Goal: Check status: Check status

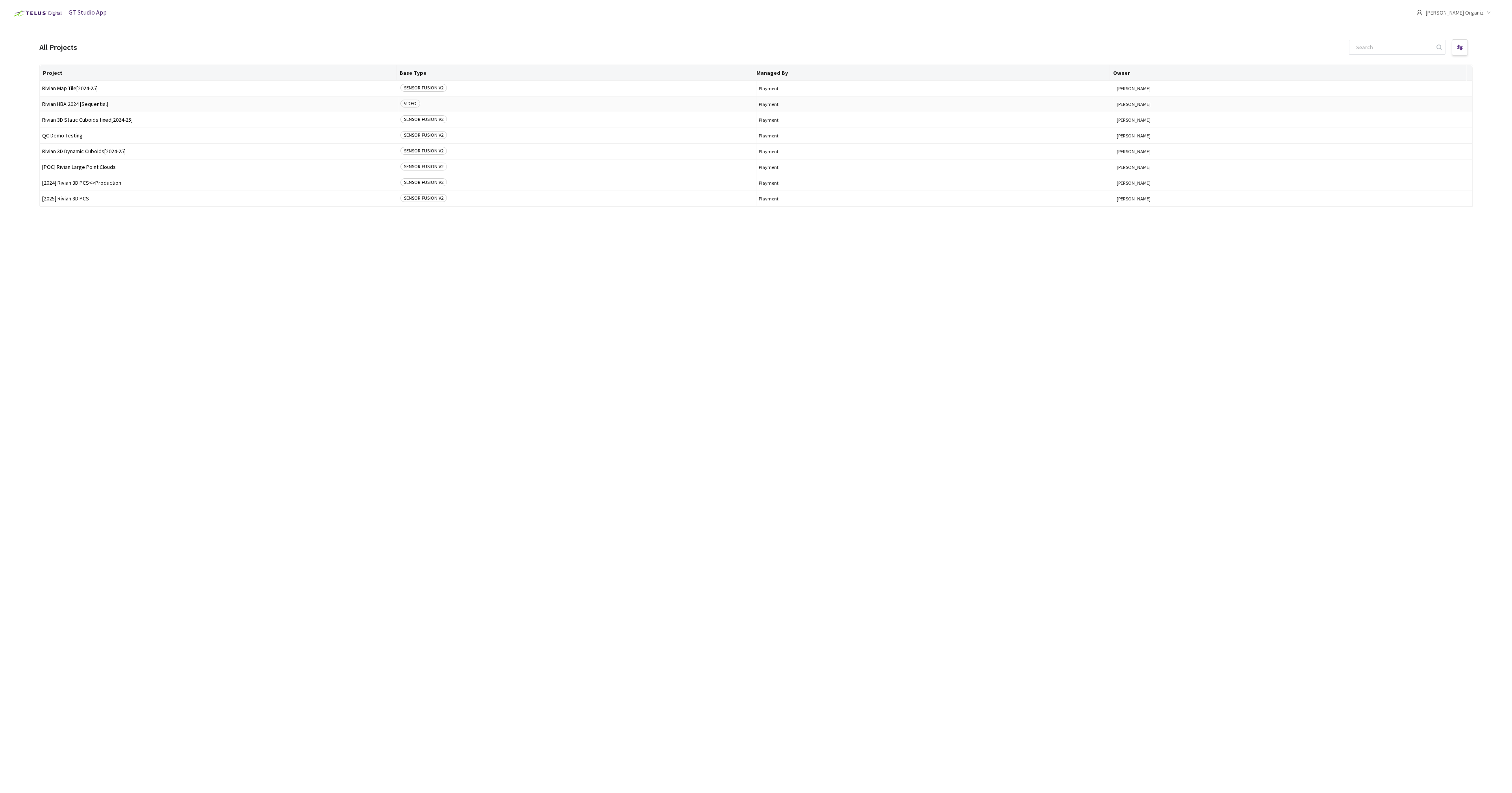
click at [77, 103] on span "Rivian HBA 2024 [Sequential]" at bounding box center [219, 104] width 353 height 6
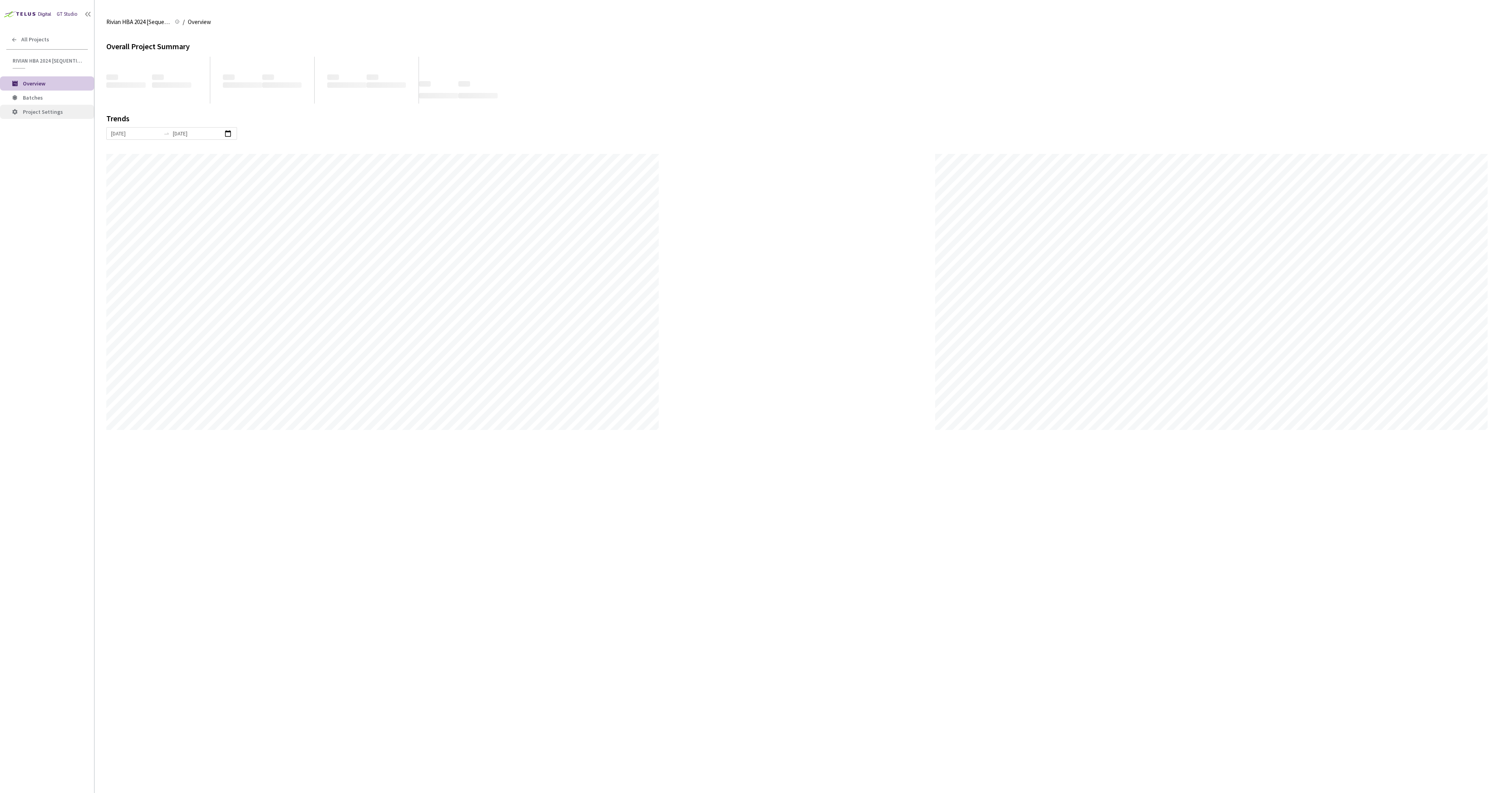
scroll to position [793, 1512]
click at [37, 97] on span "Batches" at bounding box center [33, 97] width 20 height 7
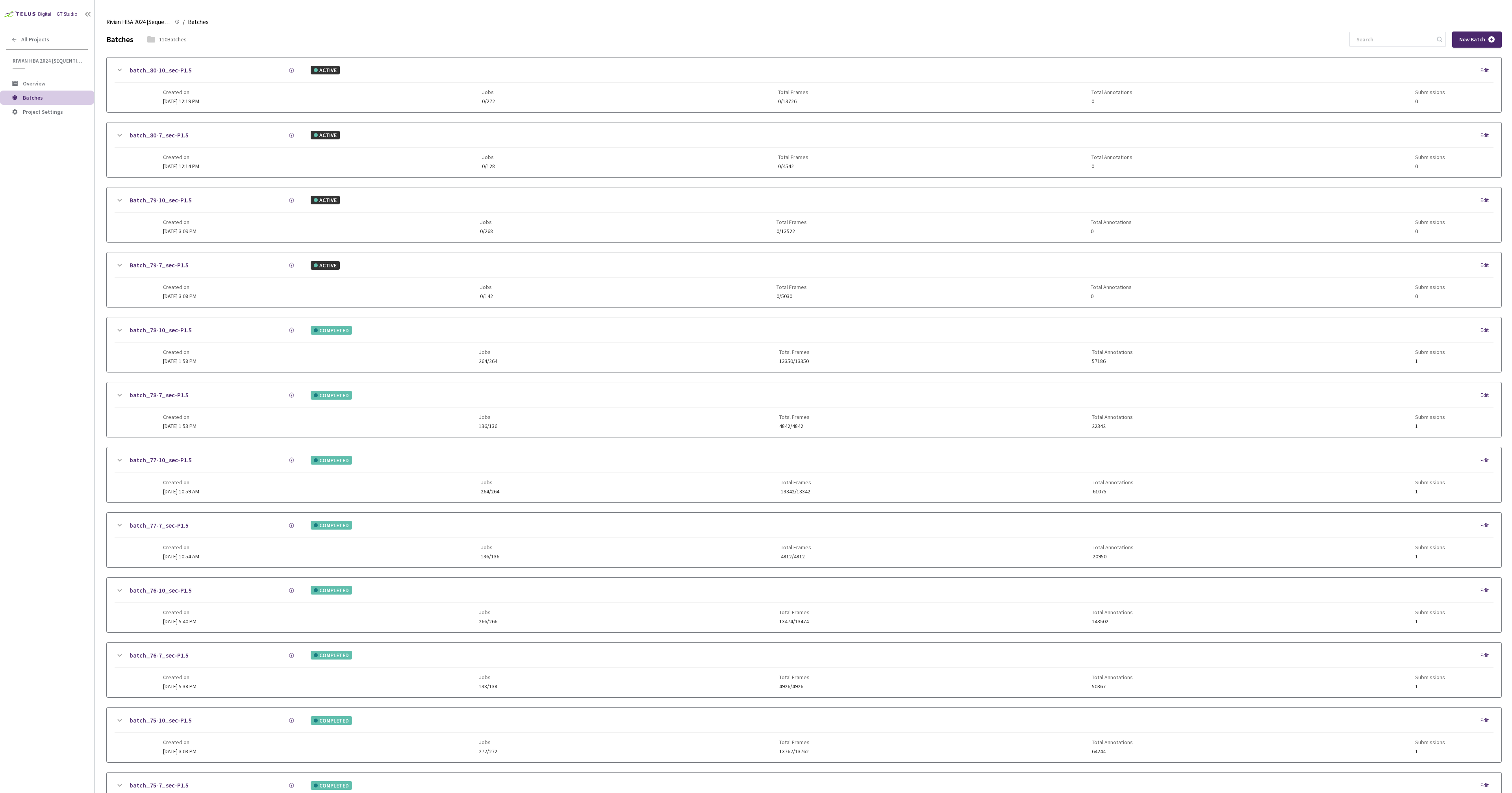
scroll to position [130, 0]
click at [234, 395] on div "batch_77-7_sec-P1.5" at bounding box center [212, 395] width 177 height 10
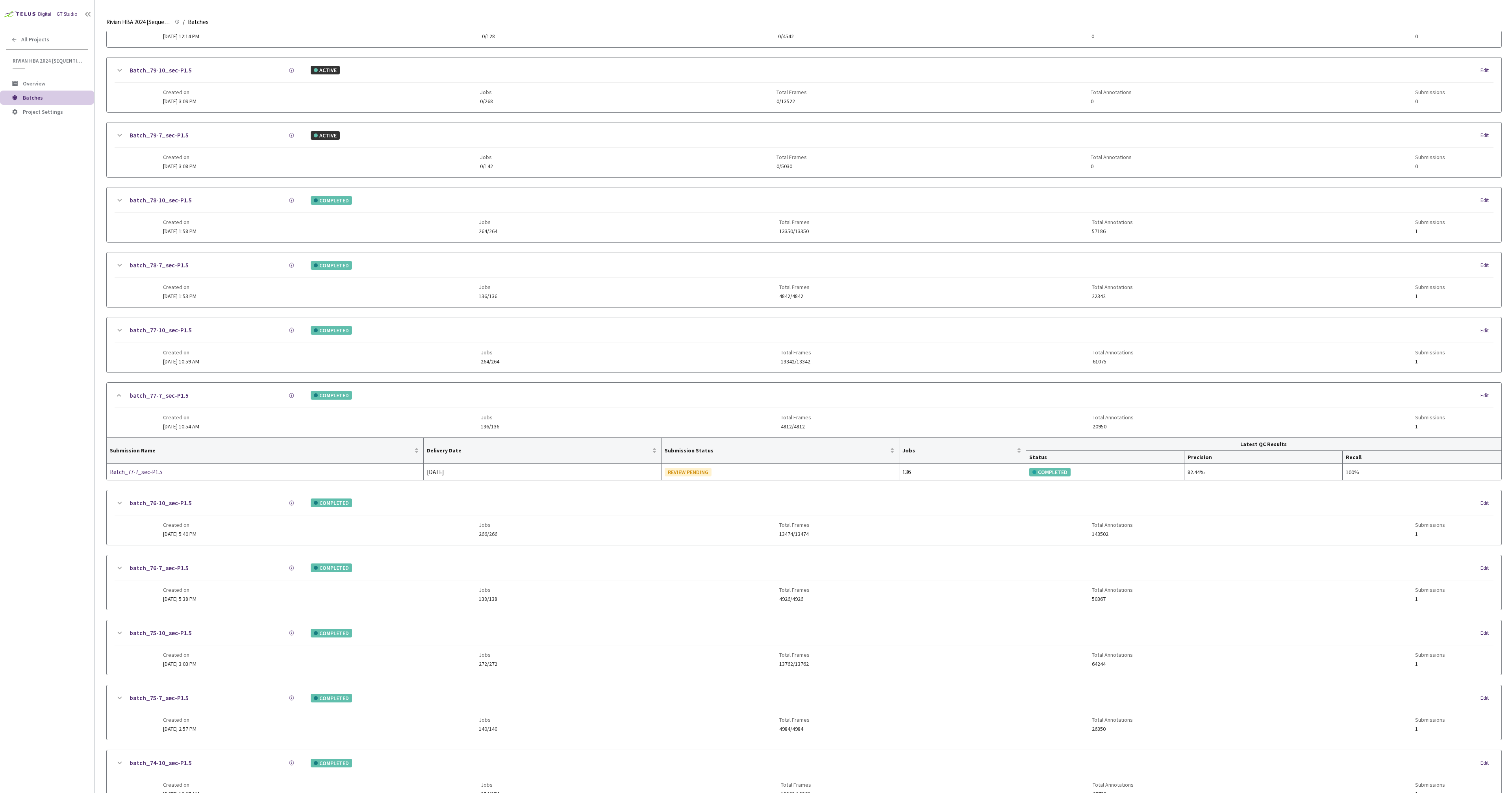
click at [260, 336] on div "batch_77-10_sec-P1.5 COMPLETED Edit" at bounding box center [804, 334] width 1379 height 18
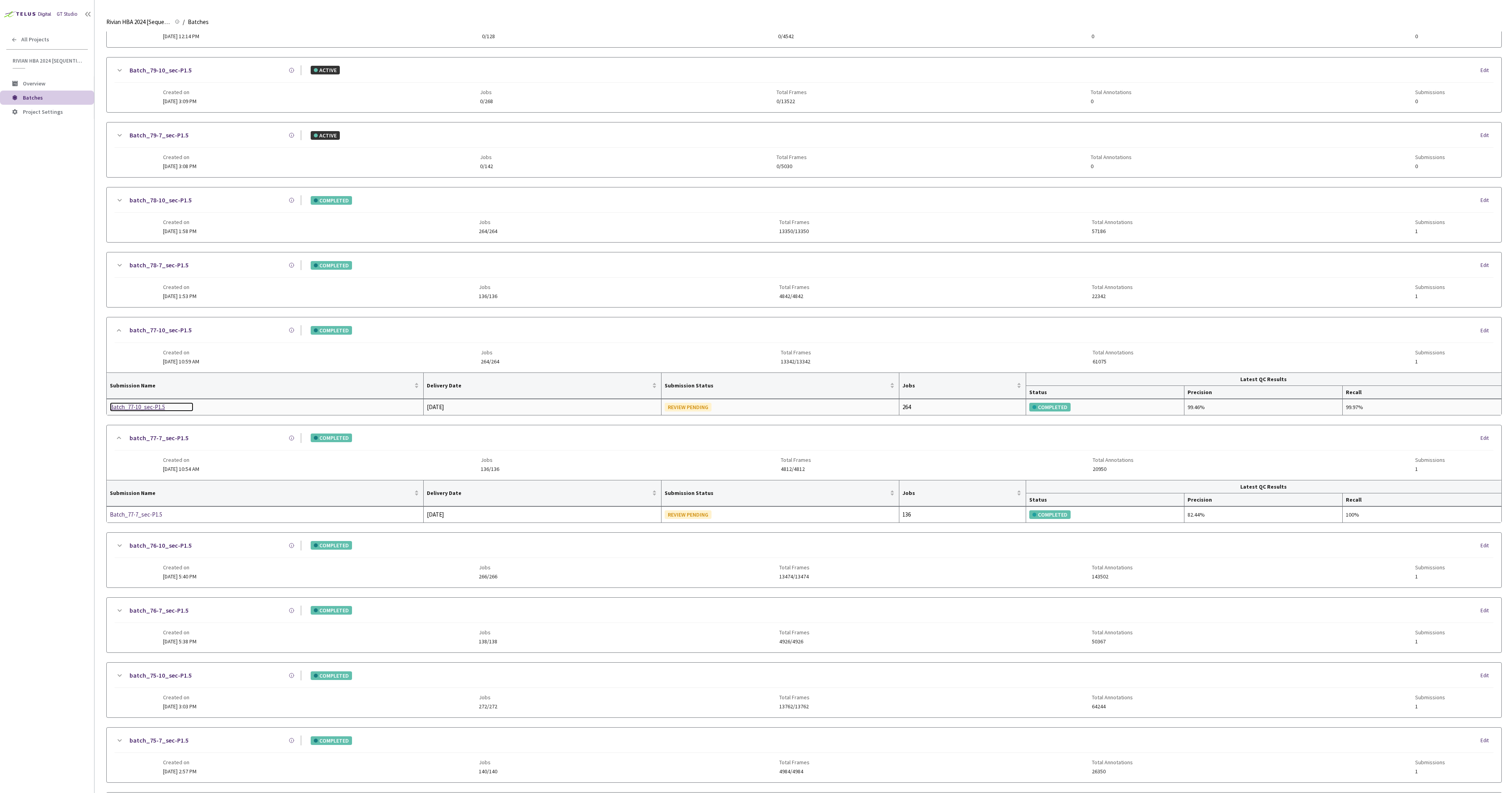
click at [136, 406] on div "Batch_77-10_sec-P1.5" at bounding box center [151, 407] width 83 height 9
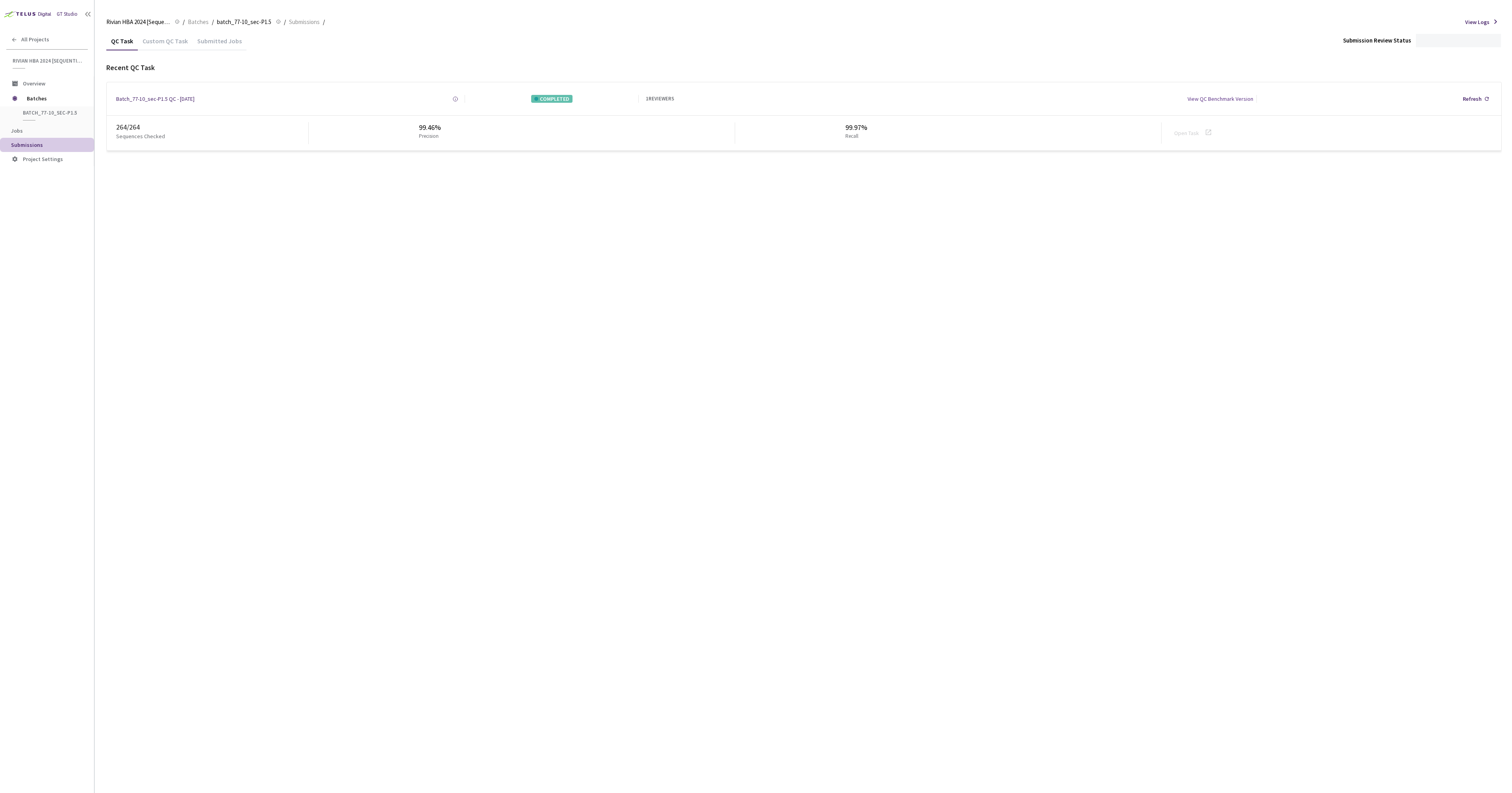
click at [1057, 63] on div "Recent QC Task" at bounding box center [804, 68] width 1395 height 10
click at [1058, 62] on div "QC Task Custom QC Task Submitted Jobs Submission Review Status Review Pending G…" at bounding box center [804, 91] width 1395 height 119
click at [1439, 43] on div at bounding box center [1444, 41] width 14 height 14
click at [1400, 87] on div "Approve Approve submission batch for export." at bounding box center [1410, 90] width 85 height 21
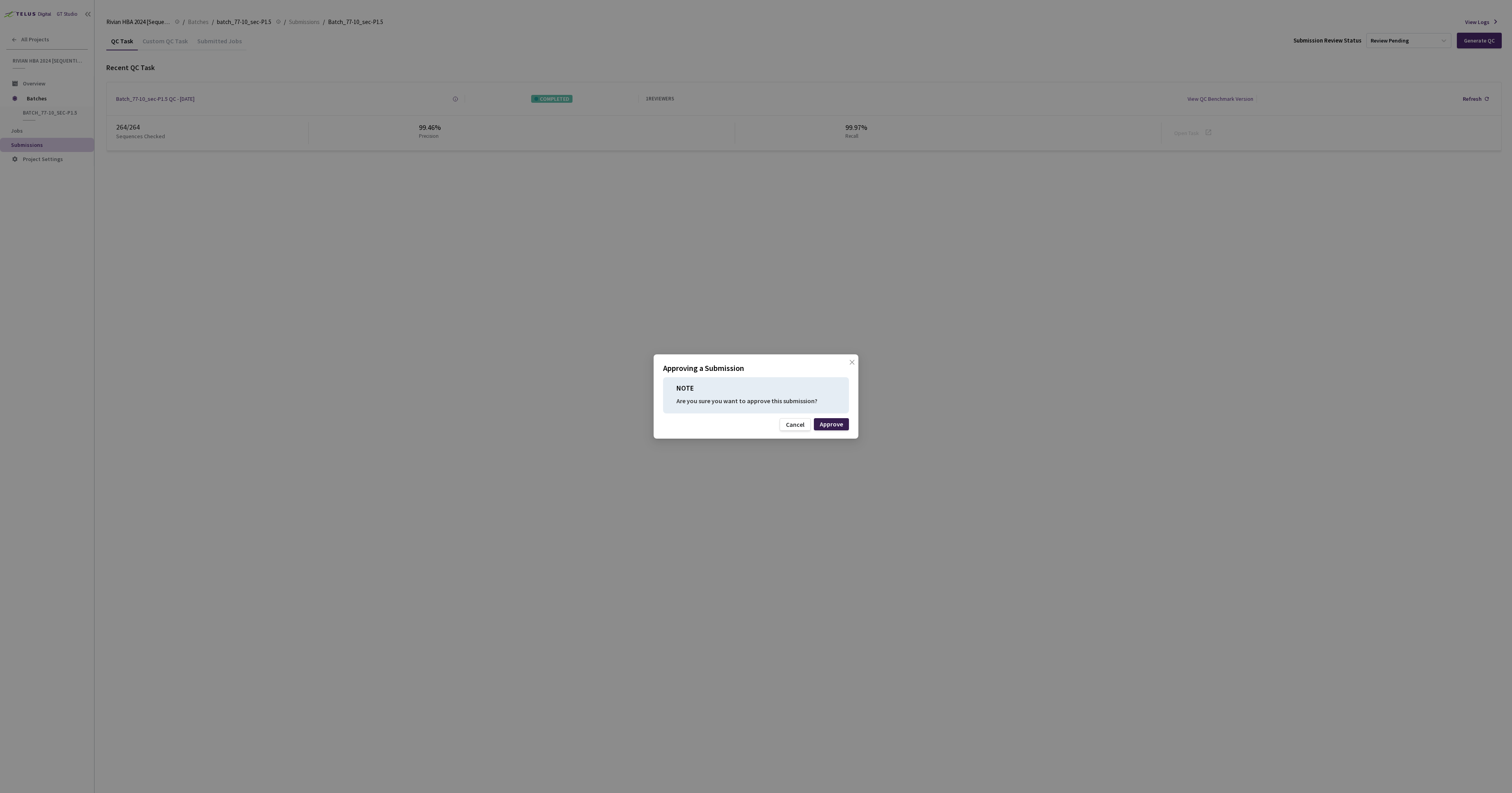
click at [842, 423] on div "Approve" at bounding box center [832, 424] width 23 height 6
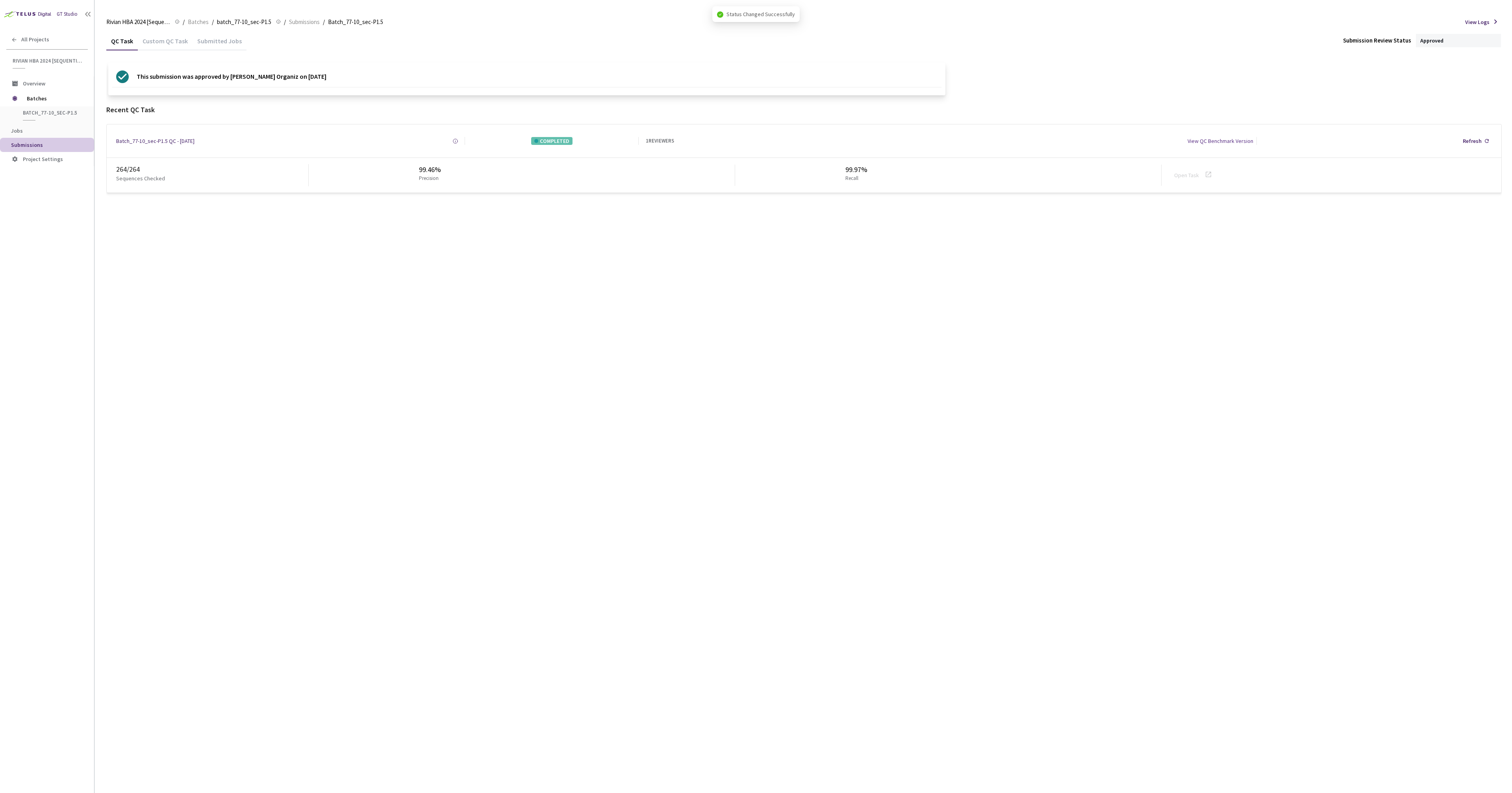
click at [739, 63] on div "This submission was approved by Adan Arteaga Organiz on Aug 20, 2025" at bounding box center [526, 79] width 837 height 33
click at [504, 112] on div "Recent QC Task" at bounding box center [804, 109] width 1395 height 10
click at [531, 344] on div "QC Task Custom QC Task Submitted Jobs Submission Review Status Approved This su…" at bounding box center [804, 412] width 1395 height 761
click at [54, 113] on span "batch_77-10_sec-P1.5" at bounding box center [52, 112] width 58 height 6
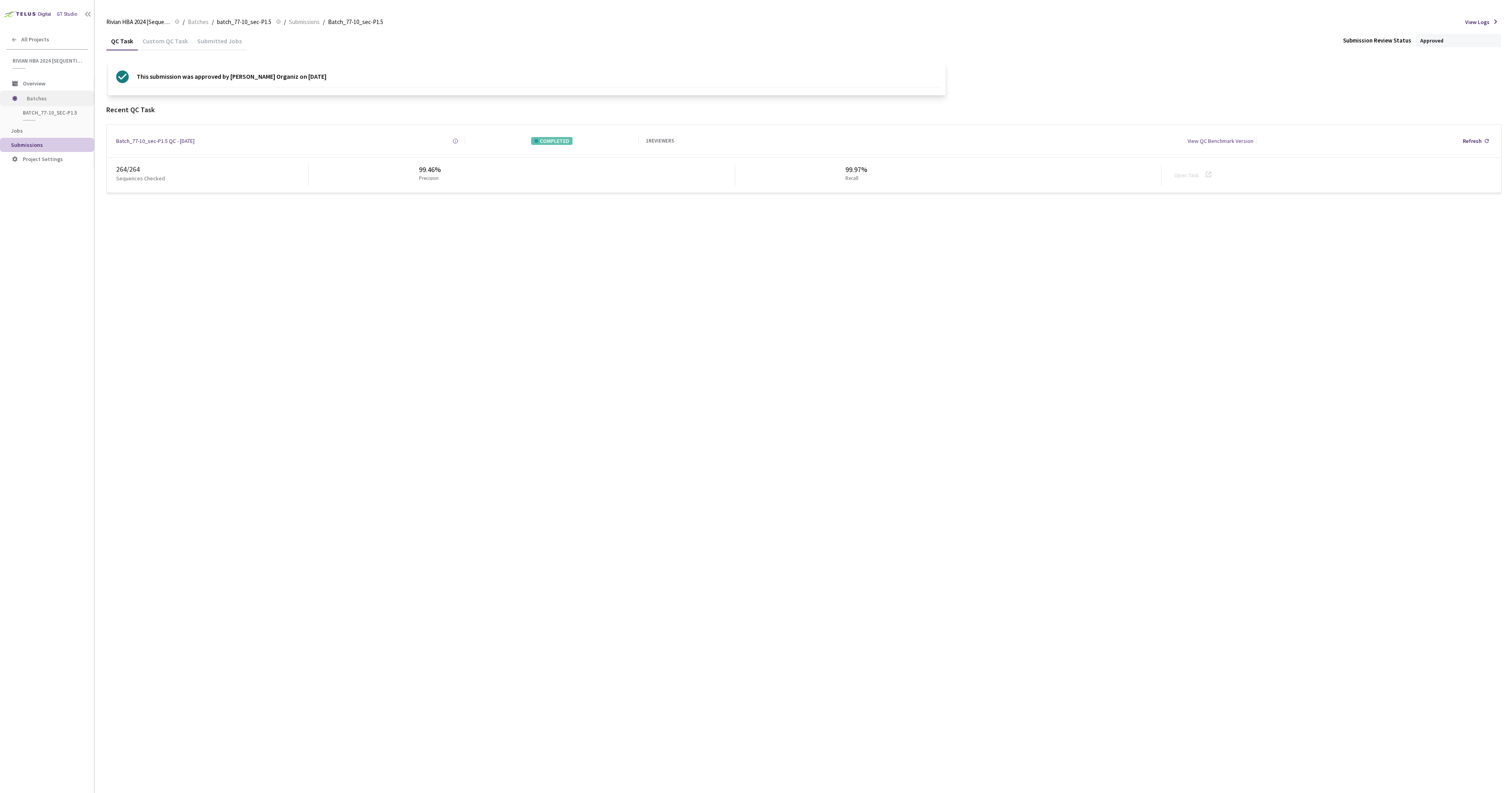
click at [43, 103] on span "Batches" at bounding box center [54, 98] width 54 height 16
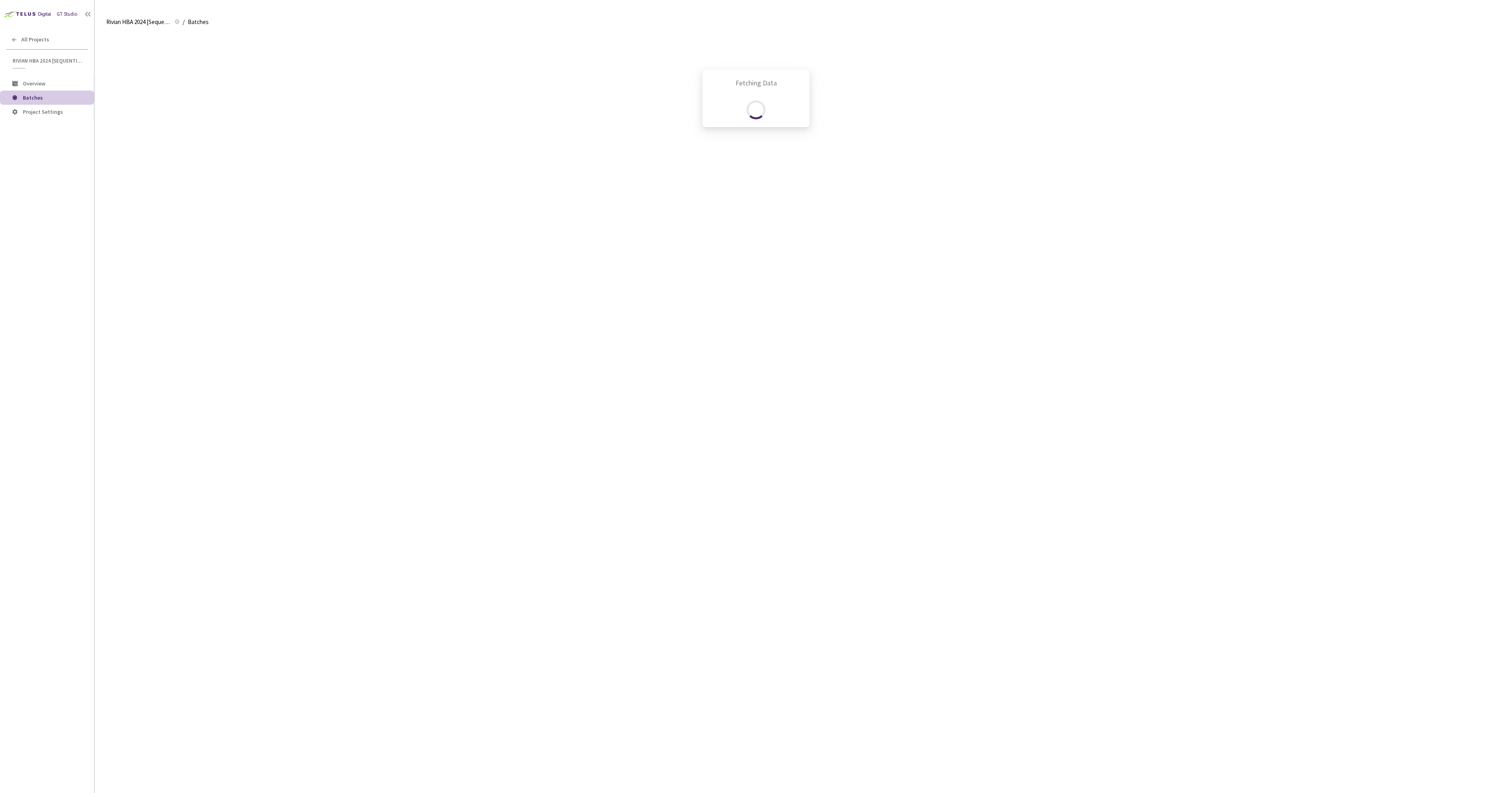
scroll to position [424, 0]
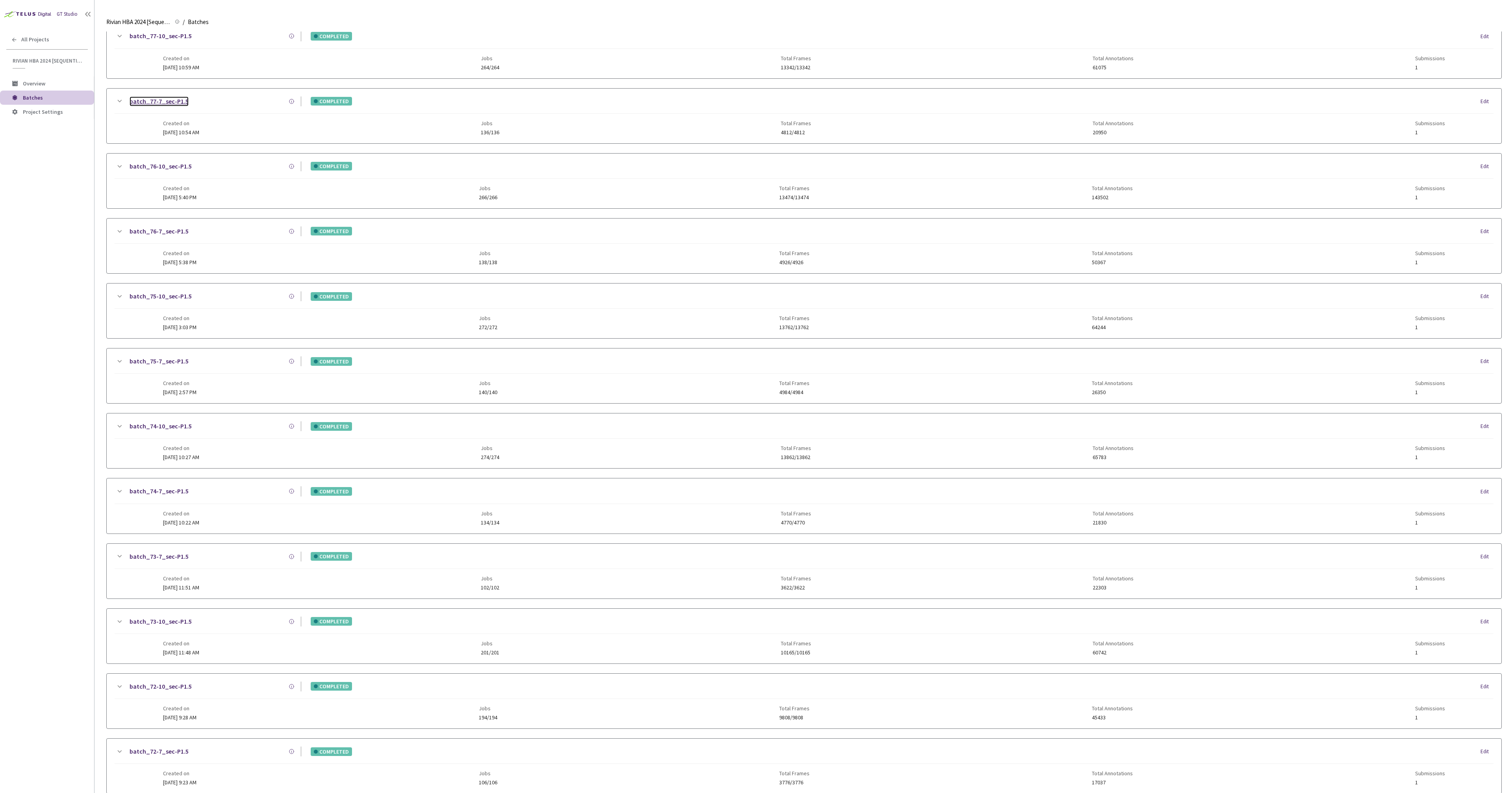
click at [171, 104] on link "batch_77-7_sec-P1.5" at bounding box center [159, 101] width 59 height 10
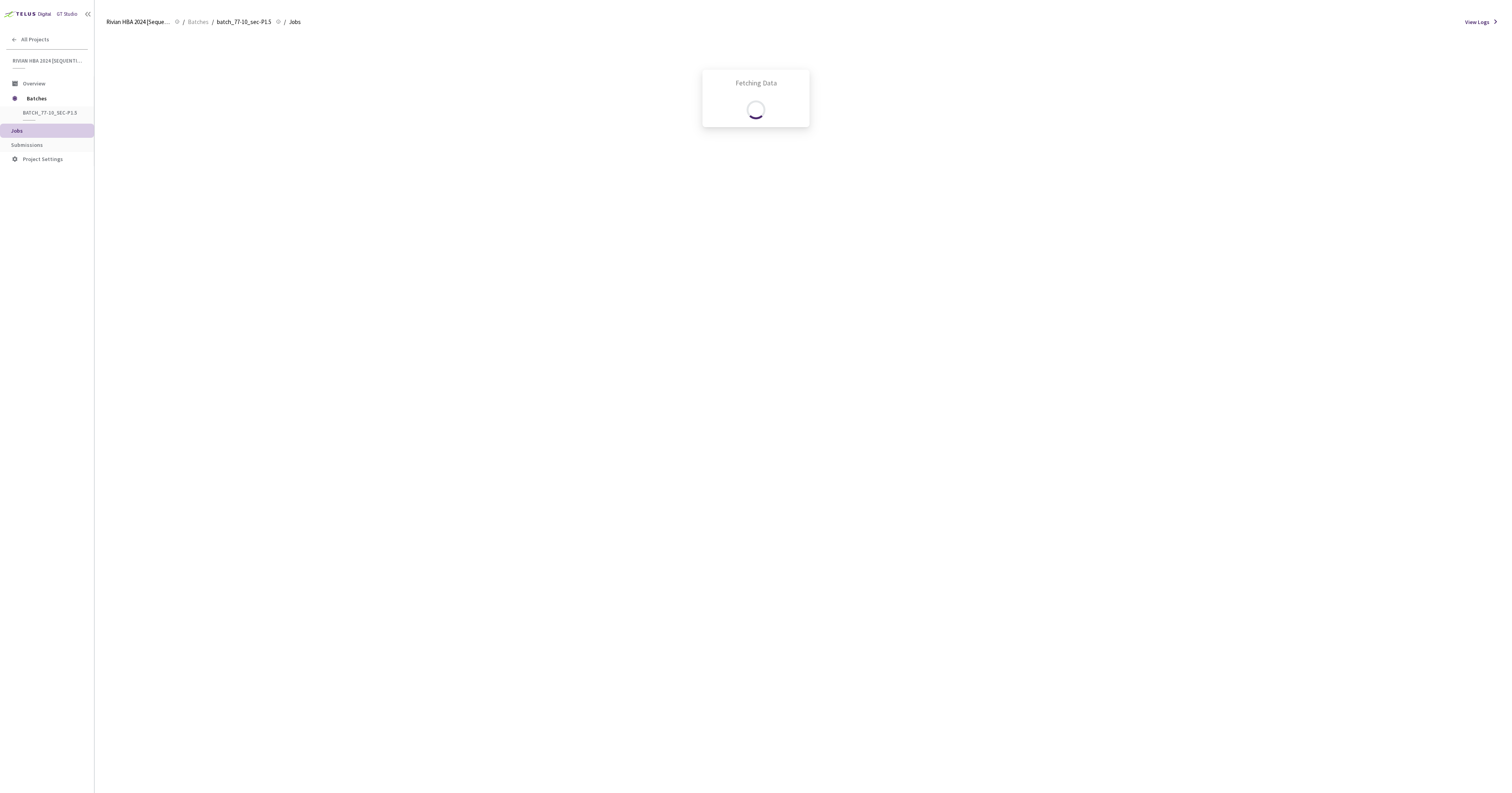
click at [650, 327] on div "Fetching Data" at bounding box center [756, 396] width 1512 height 793
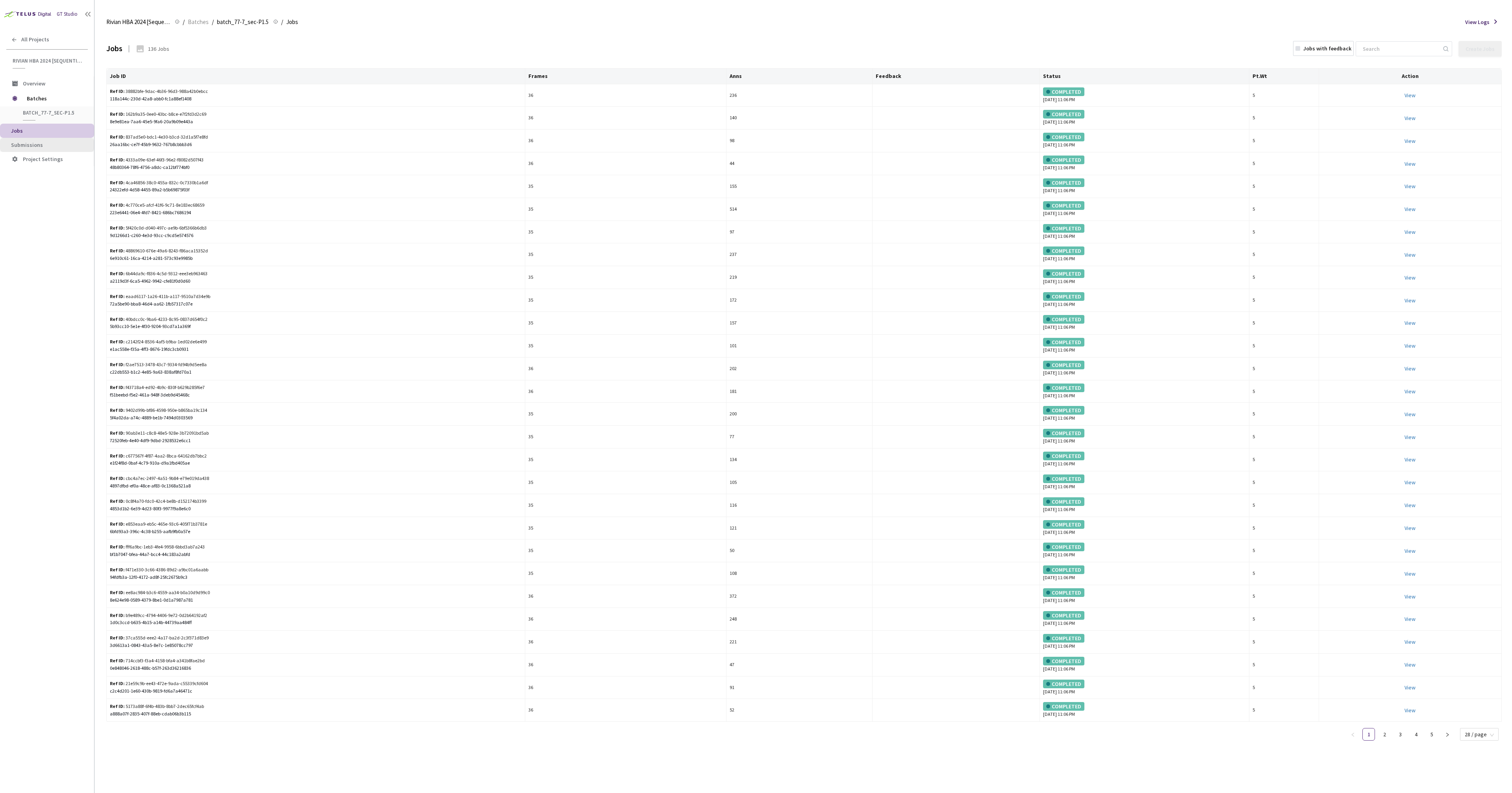
click at [39, 141] on span "Submissions" at bounding box center [27, 145] width 32 height 7
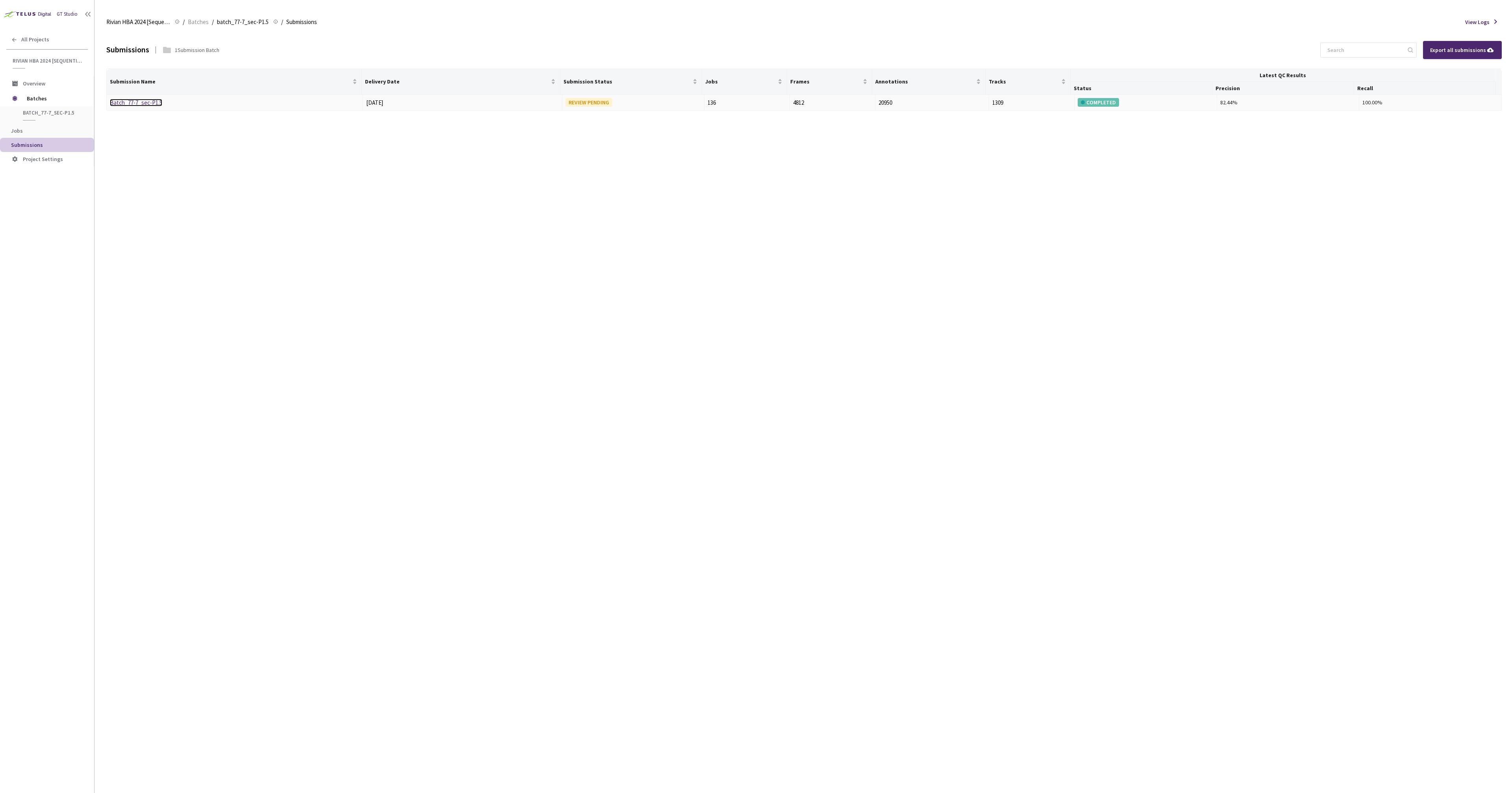
click at [130, 102] on link "Batch_77-7_sec-P1.5" at bounding box center [136, 102] width 52 height 8
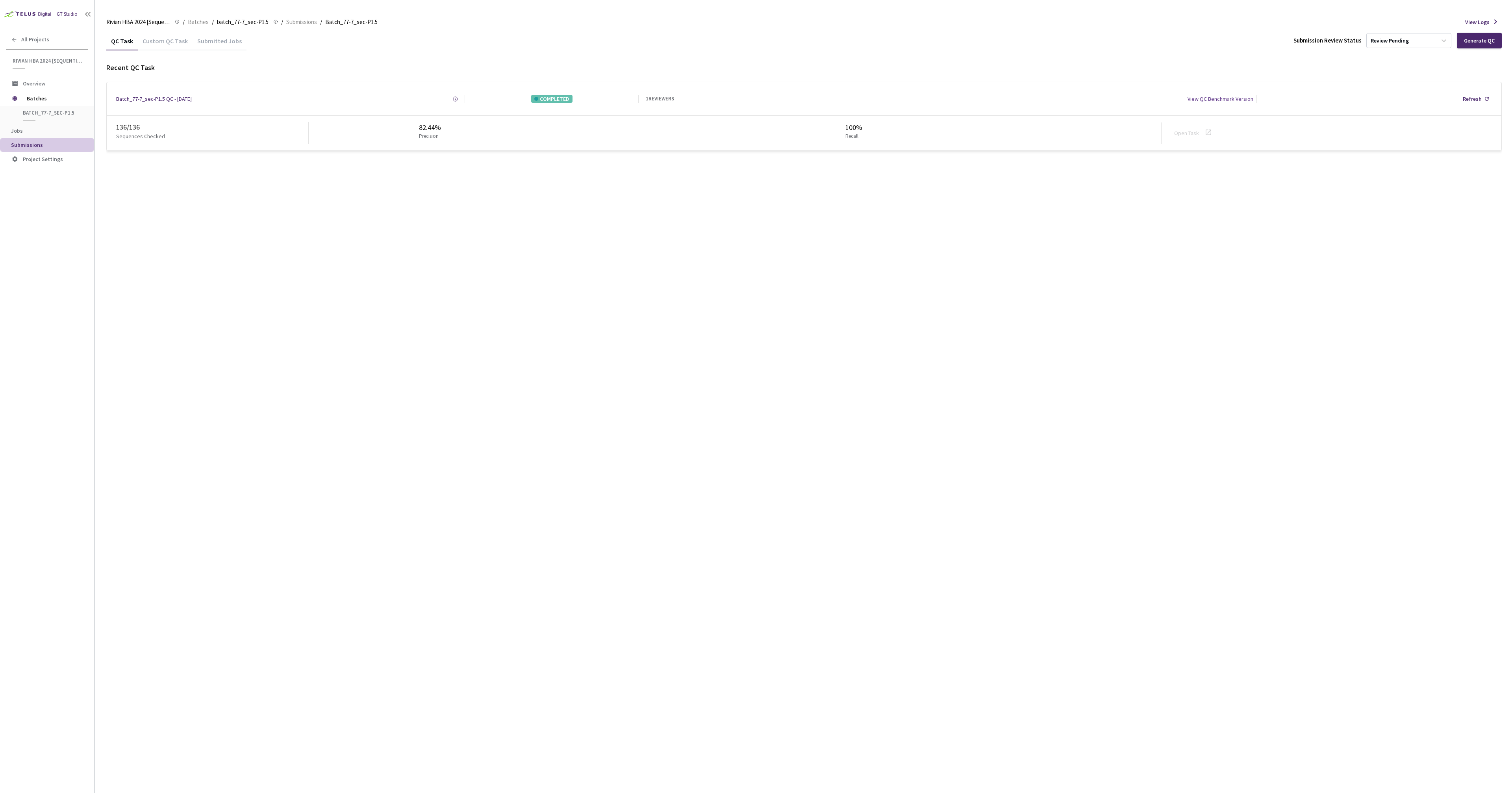
click at [1220, 366] on div "QC Task Custom QC Task Submitted Jobs Submission Review Status Review Pending G…" at bounding box center [804, 412] width 1395 height 761
click at [1223, 363] on div "QC Task Custom QC Task Submitted Jobs Submission Review Status Review Pending G…" at bounding box center [804, 412] width 1395 height 761
click at [1445, 37] on icon at bounding box center [1443, 40] width 8 height 8
click at [1445, 37] on icon at bounding box center [1443, 40] width 8 height 8
click at [1311, 47] on div "Submission Review Status 0 results available. Select is focused ,type to refine…" at bounding box center [1373, 40] width 158 height 15
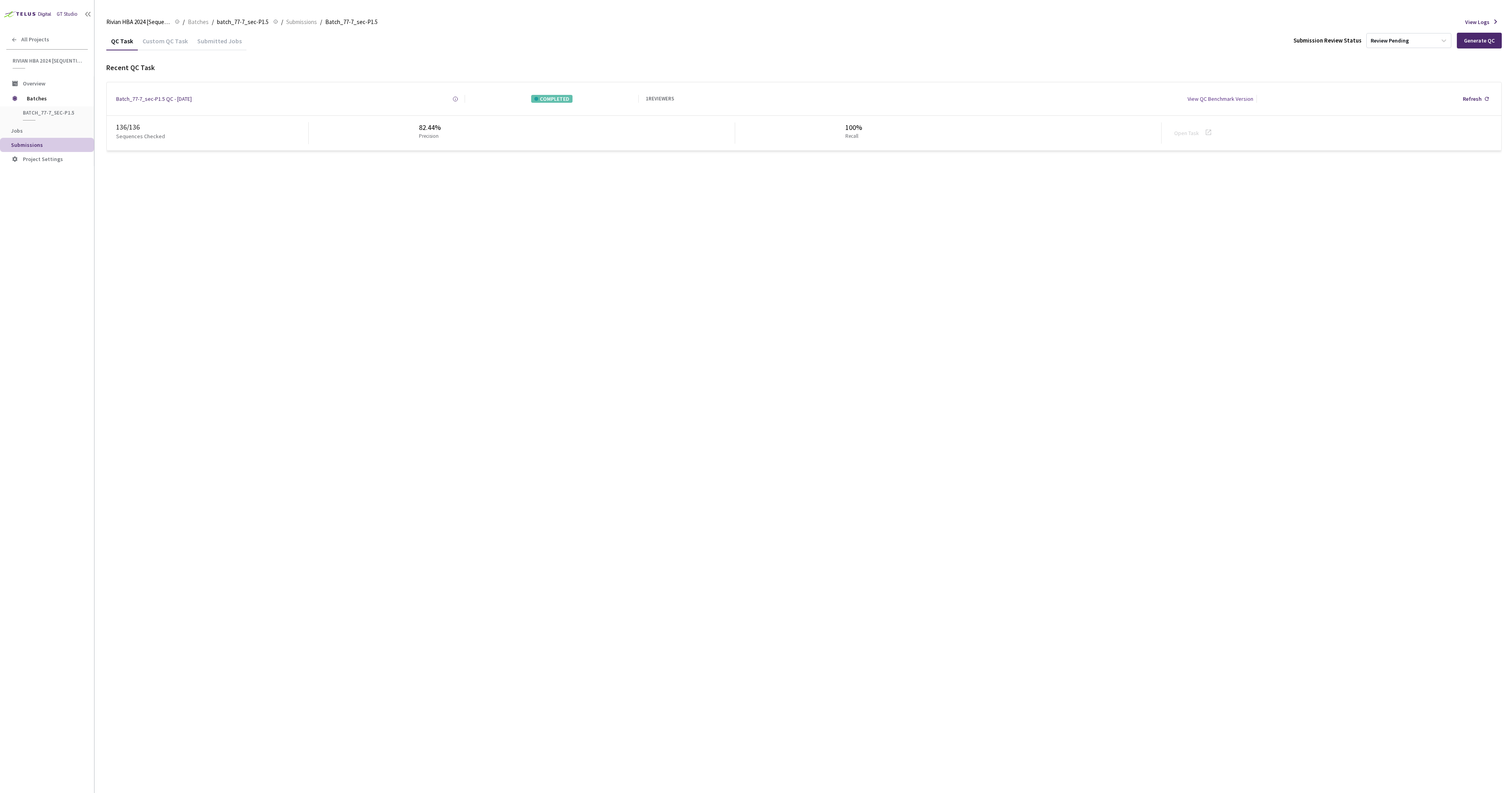
click at [1241, 43] on div "QC Task Custom QC Task Submitted Jobs Submission Review Status Review Pending G…" at bounding box center [804, 41] width 1395 height 19
click at [1245, 58] on div "QC Task Custom QC Task Submitted Jobs Submission Review Status Review Pending G…" at bounding box center [804, 91] width 1395 height 119
click at [1246, 57] on div "QC Task Custom QC Task Submitted Jobs Submission Review Status Review Pending G…" at bounding box center [804, 91] width 1395 height 119
click at [1246, 55] on div "QC Task Custom QC Task Submitted Jobs Submission Review Status Review Pending G…" at bounding box center [804, 91] width 1395 height 119
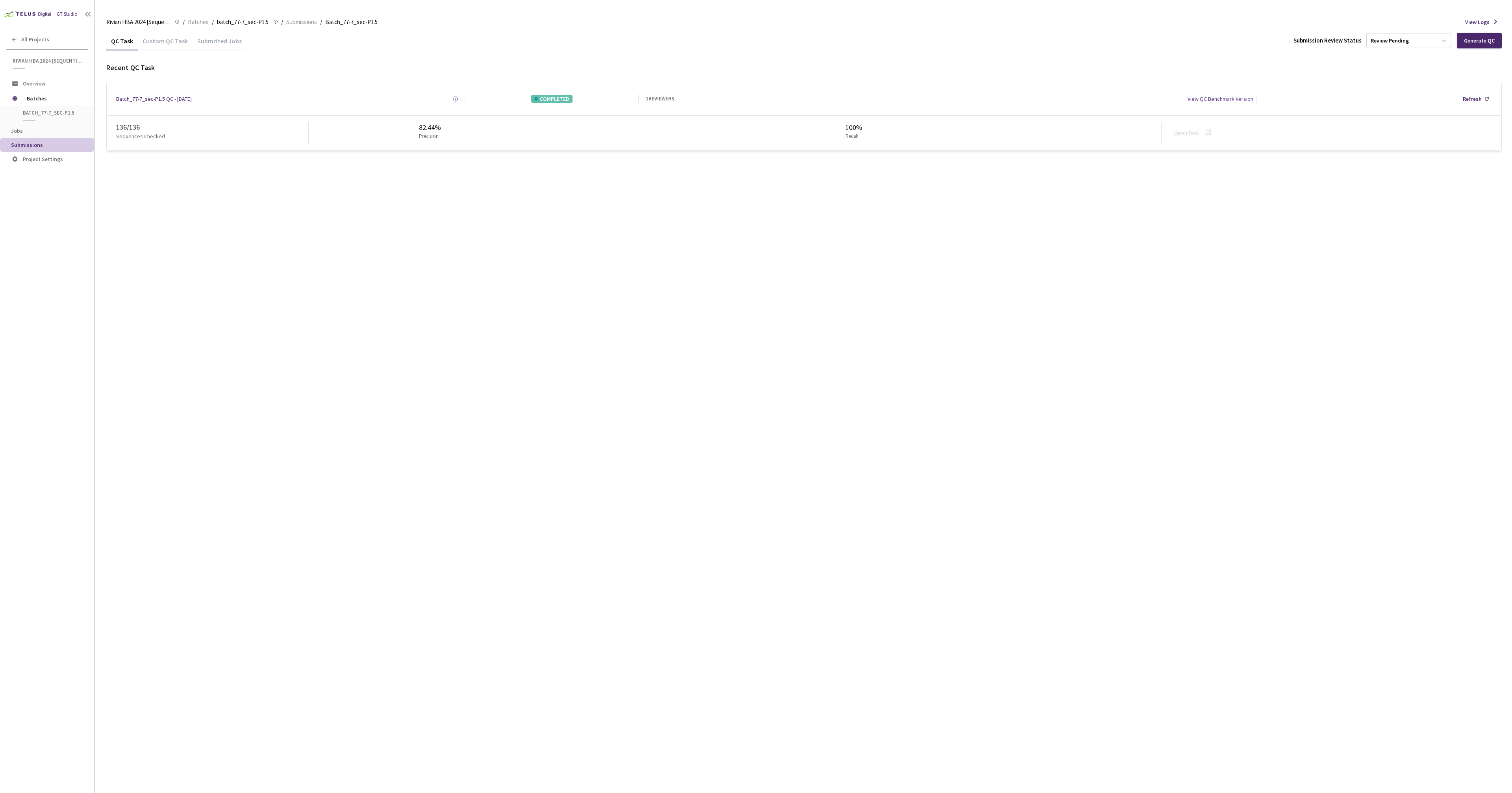
click at [519, 232] on div "QC Task Custom QC Task Submitted Jobs Submission Review Status Review Pending G…" at bounding box center [804, 412] width 1395 height 761
click at [33, 95] on span "Batches" at bounding box center [54, 98] width 54 height 16
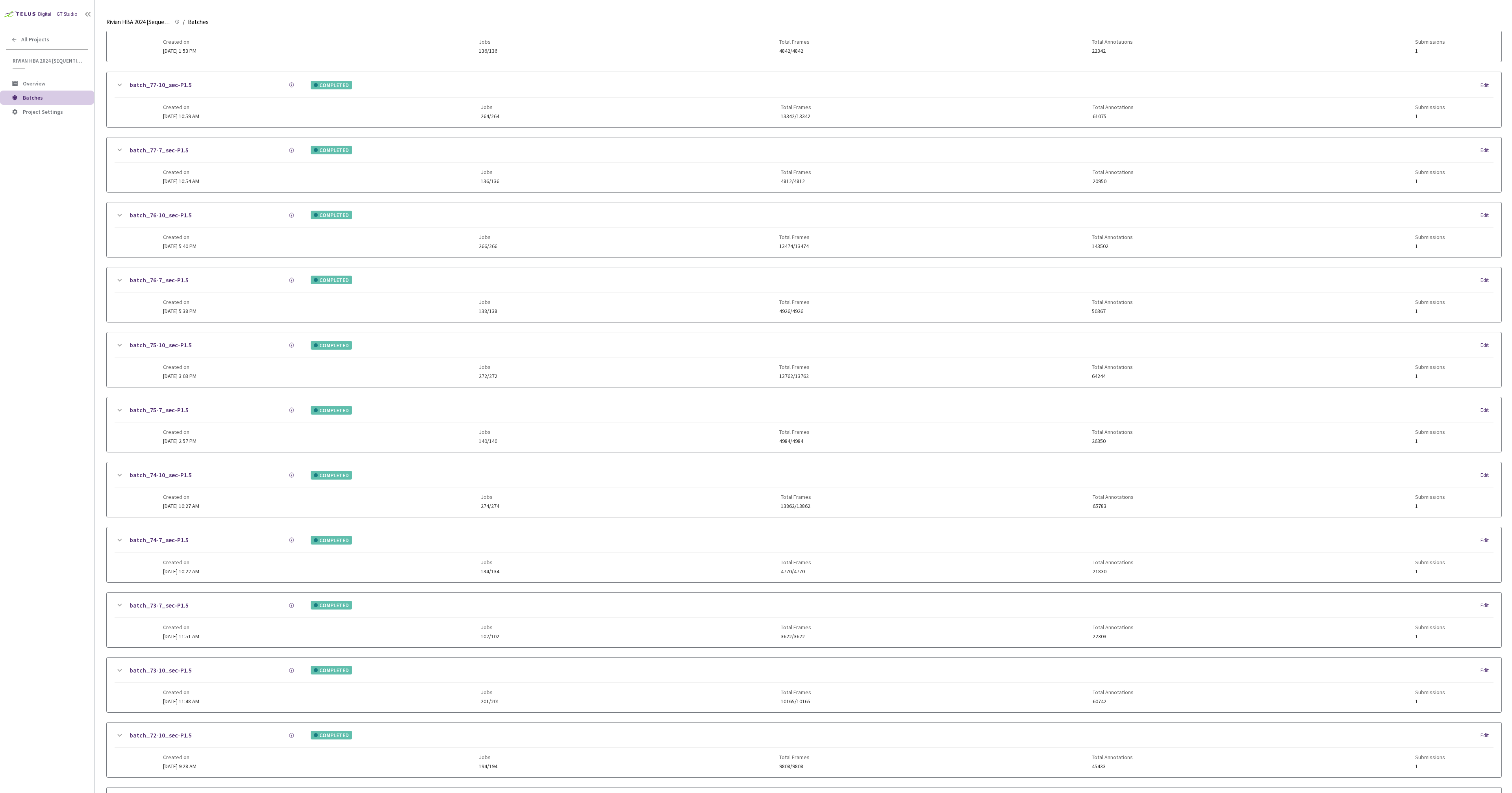
scroll to position [208, 0]
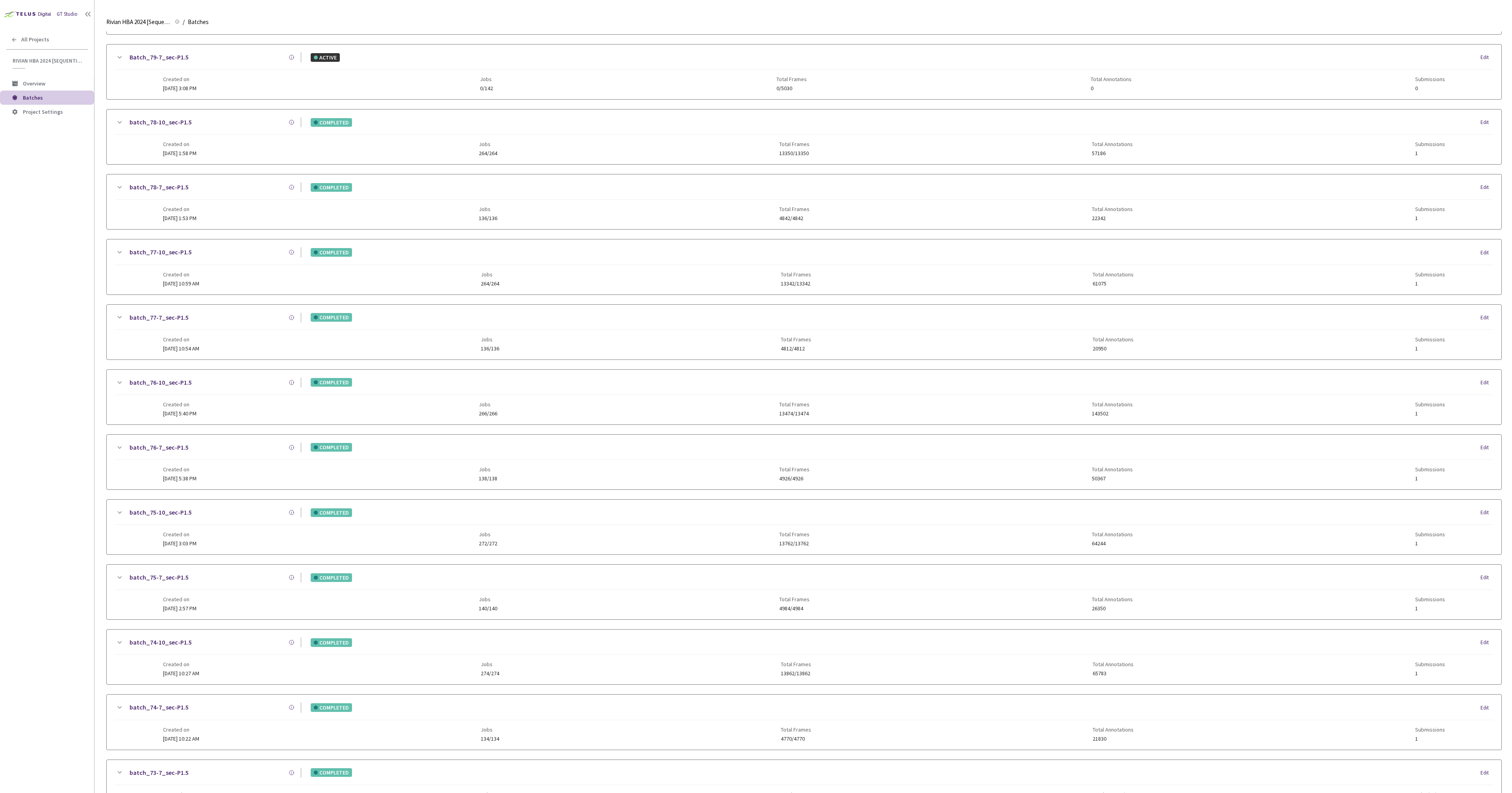
click at [78, 276] on div "GT Studio All Projects Rivian HBA 2024 [Sequential] Rivian HBA 2024 [Sequential…" at bounding box center [47, 373] width 94 height 745
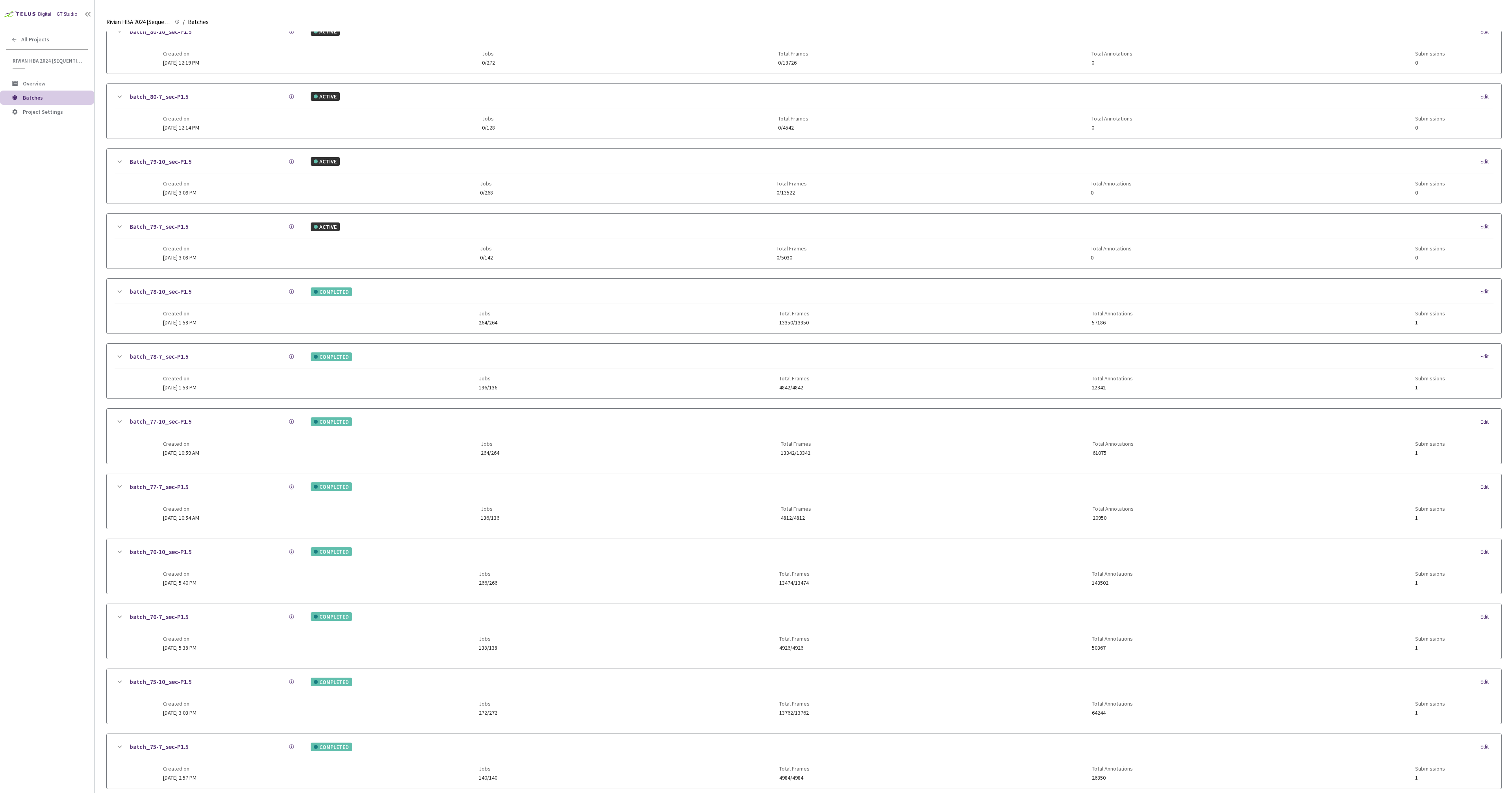
scroll to position [0, 0]
